Goal: Information Seeking & Learning: Learn about a topic

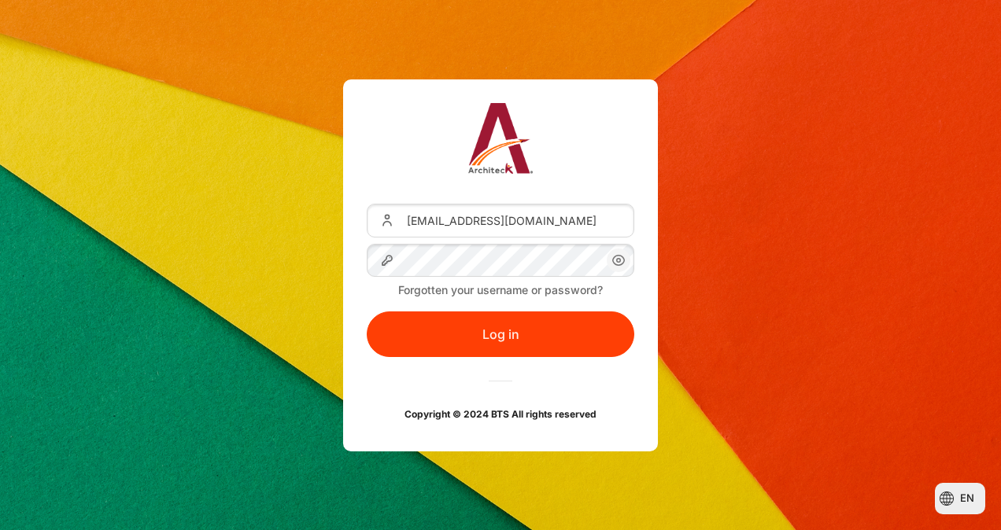
click at [486, 319] on button "Log in" at bounding box center [501, 335] width 268 height 46
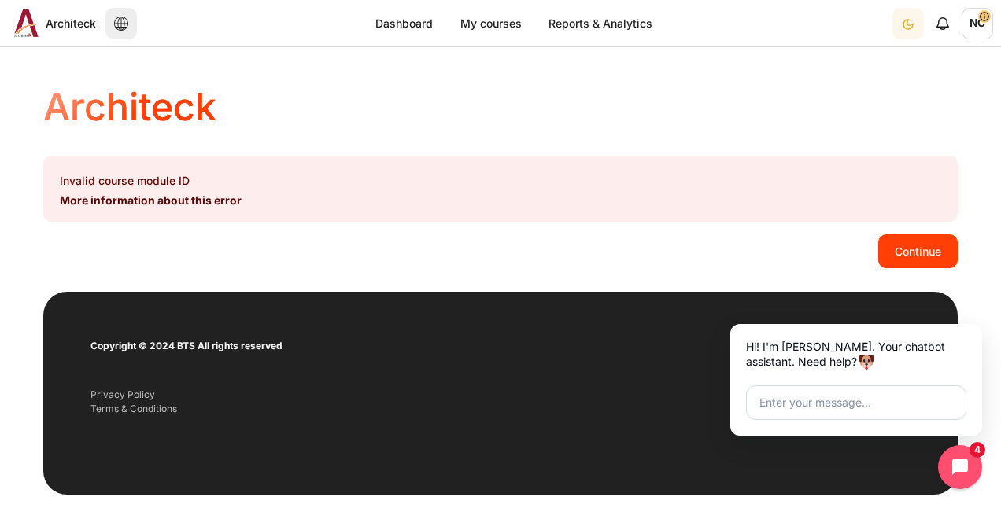
click at [987, 19] on span "NC" at bounding box center [977, 22] width 31 height 13
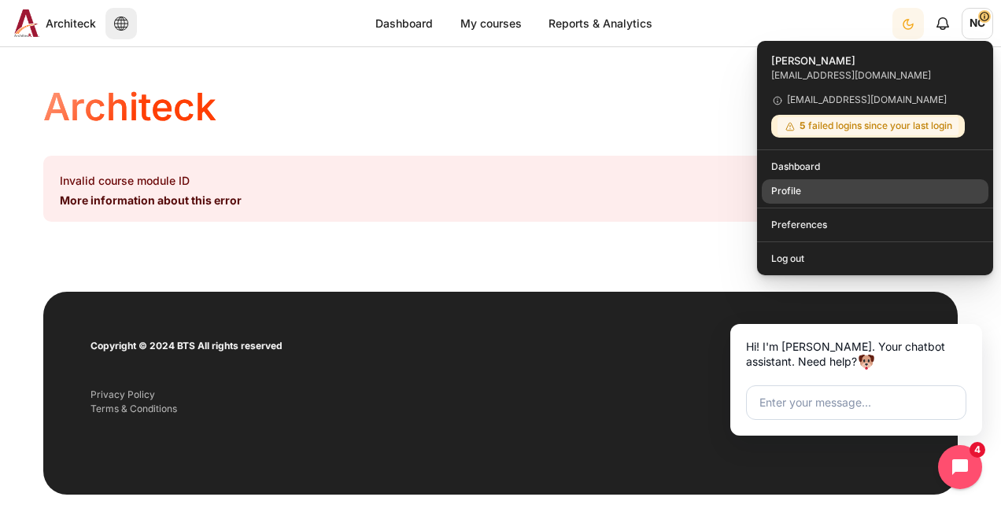
click at [788, 194] on link "Profile" at bounding box center [875, 191] width 227 height 24
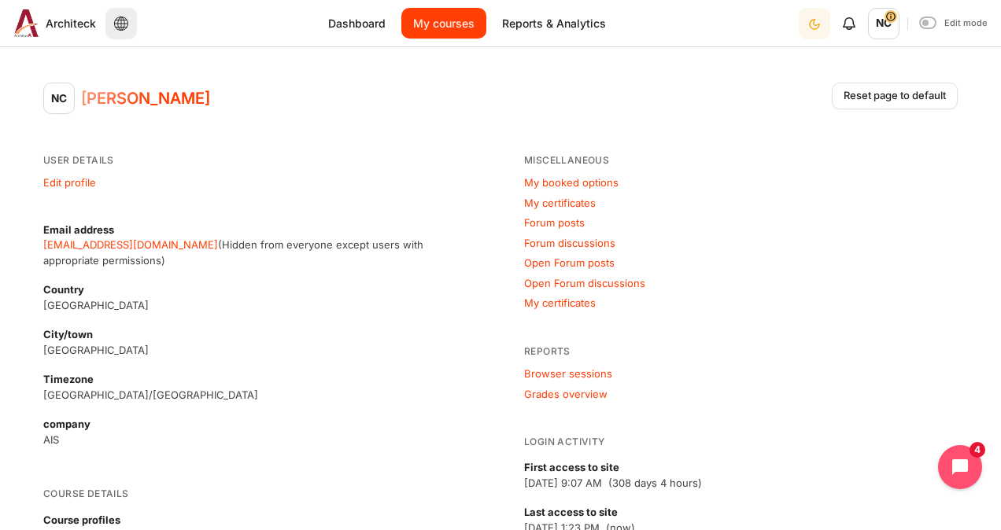
click at [434, 22] on link "My courses" at bounding box center [443, 23] width 85 height 31
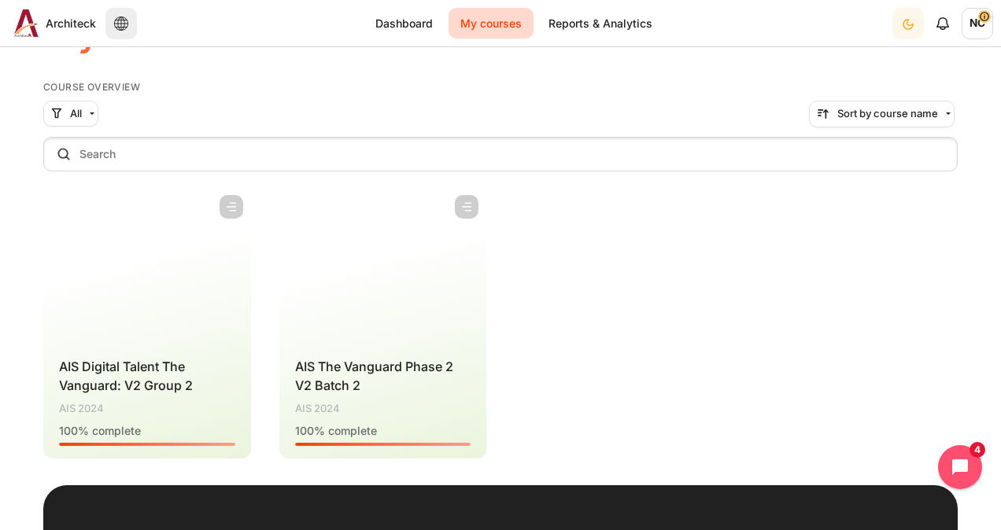
scroll to position [157, 0]
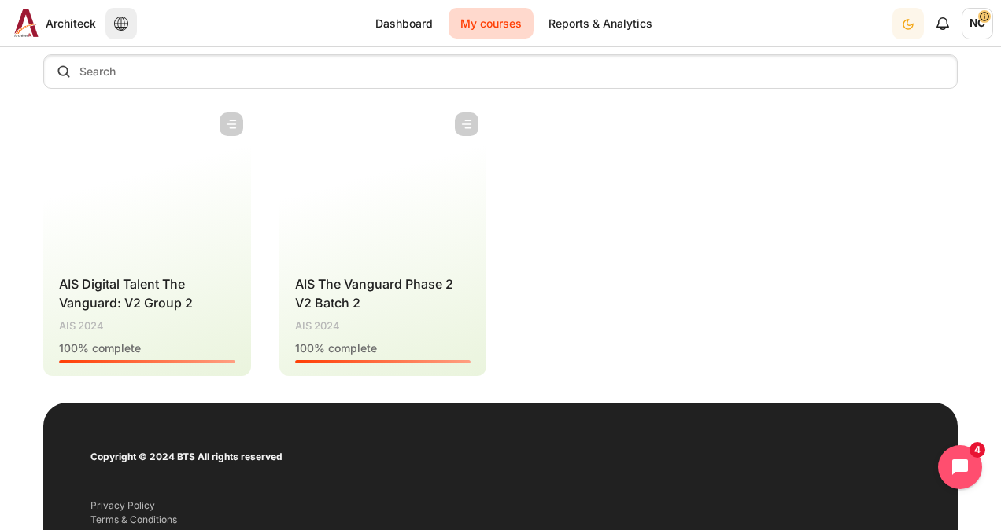
click at [379, 302] on h4 "Course name AIS The Vanguard Phase 2 V2 Batch 2" at bounding box center [383, 294] width 176 height 38
click at [354, 286] on span "AIS The Vanguard Phase 2 V2 Batch 2" at bounding box center [374, 293] width 158 height 35
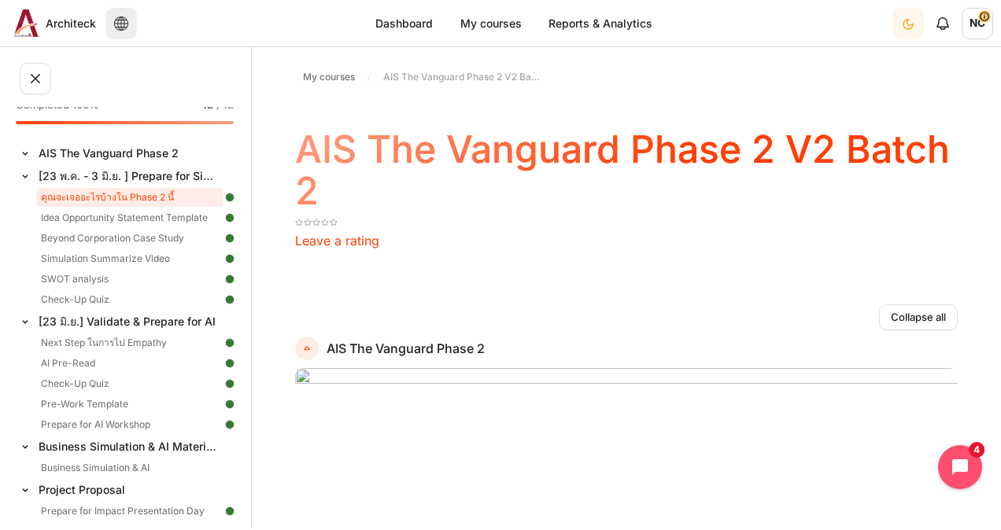
scroll to position [18, 0]
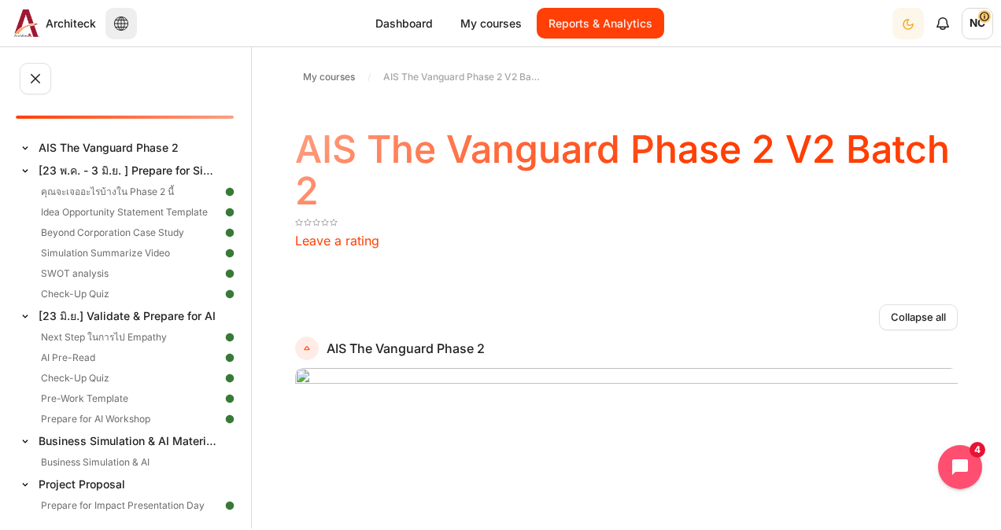
click at [585, 28] on link "Reports & Analytics" at bounding box center [600, 23] width 127 height 31
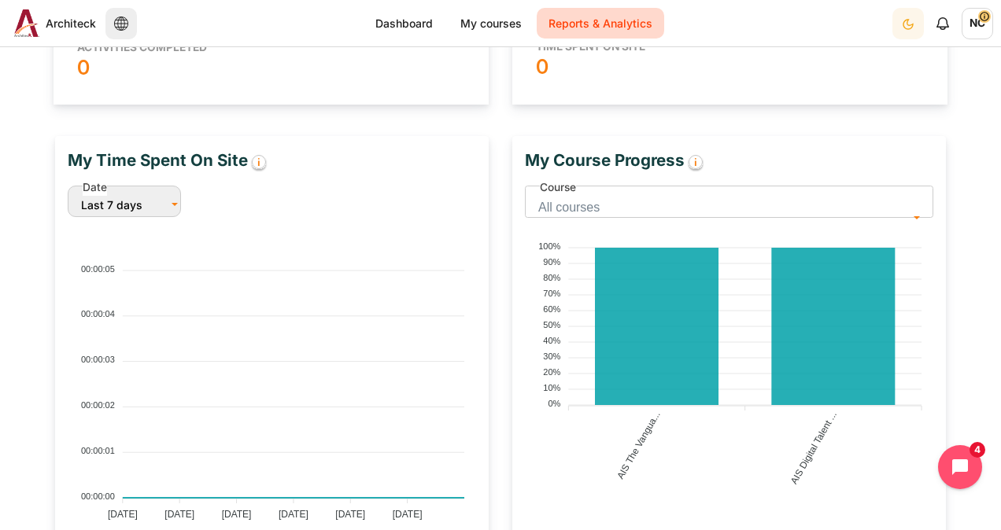
scroll to position [310, 0]
